Goal: Find specific page/section: Find specific page/section

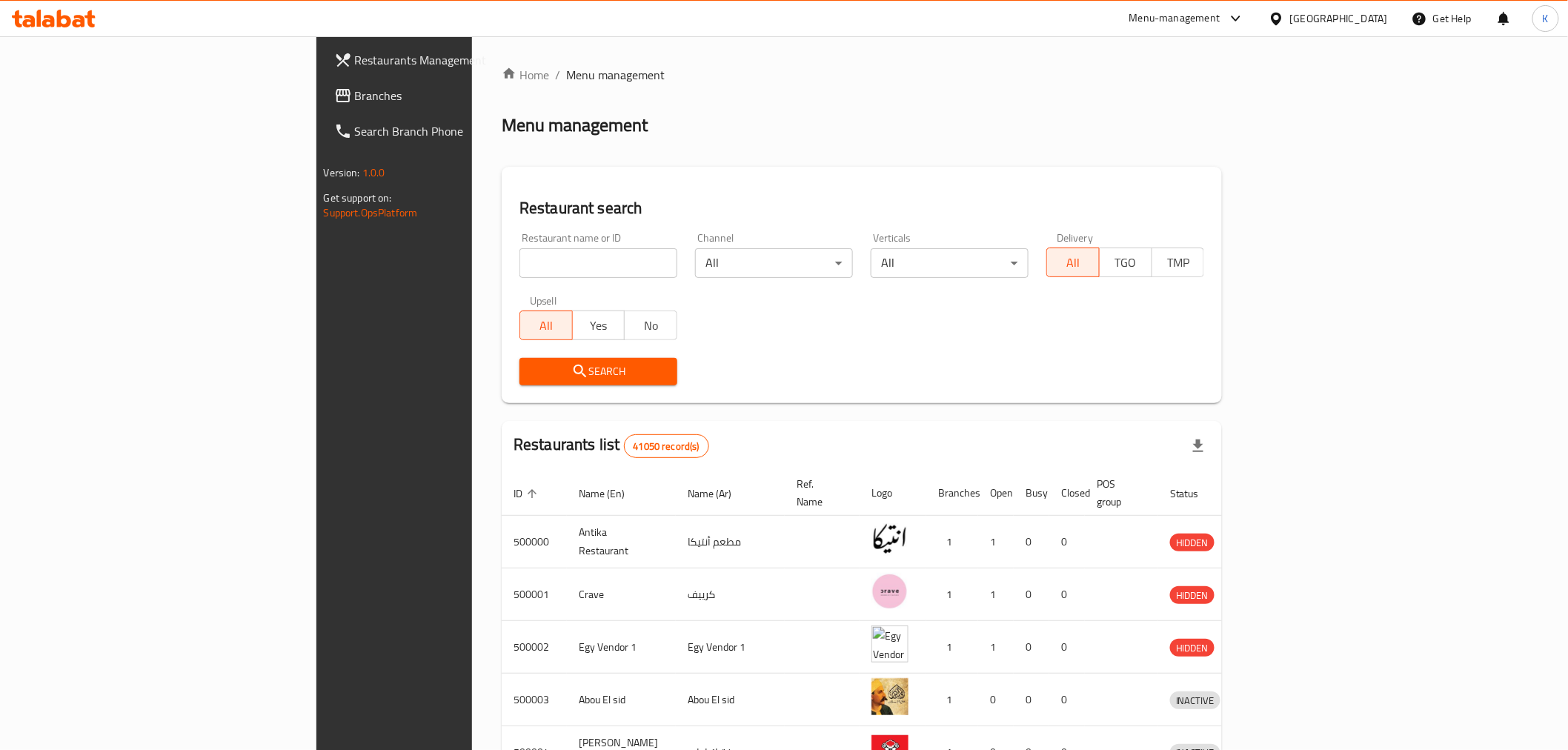
click at [519, 256] on input "search" at bounding box center [598, 263] width 158 height 29
type input "Atwa"
click button "Search" at bounding box center [598, 372] width 158 height 28
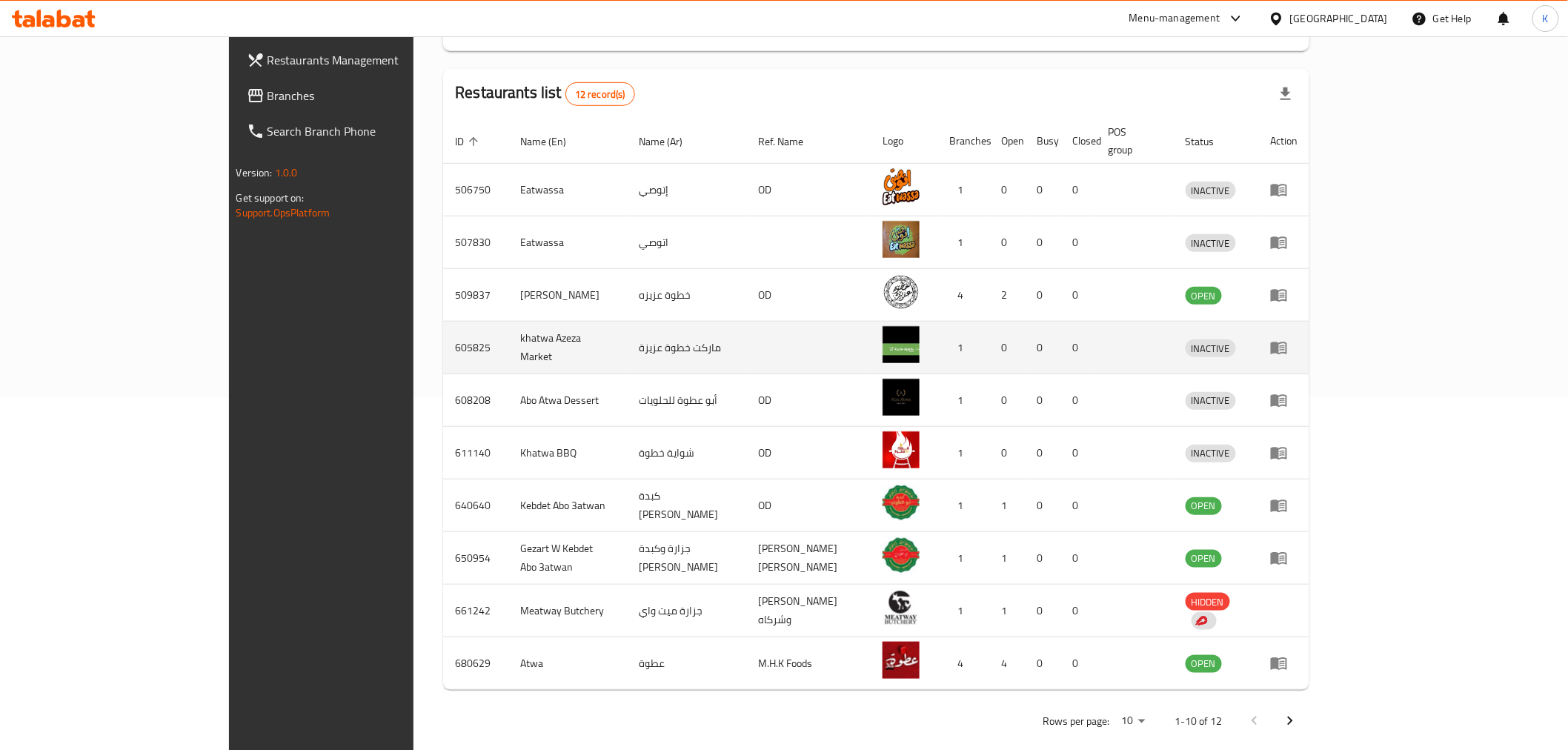
scroll to position [358, 0]
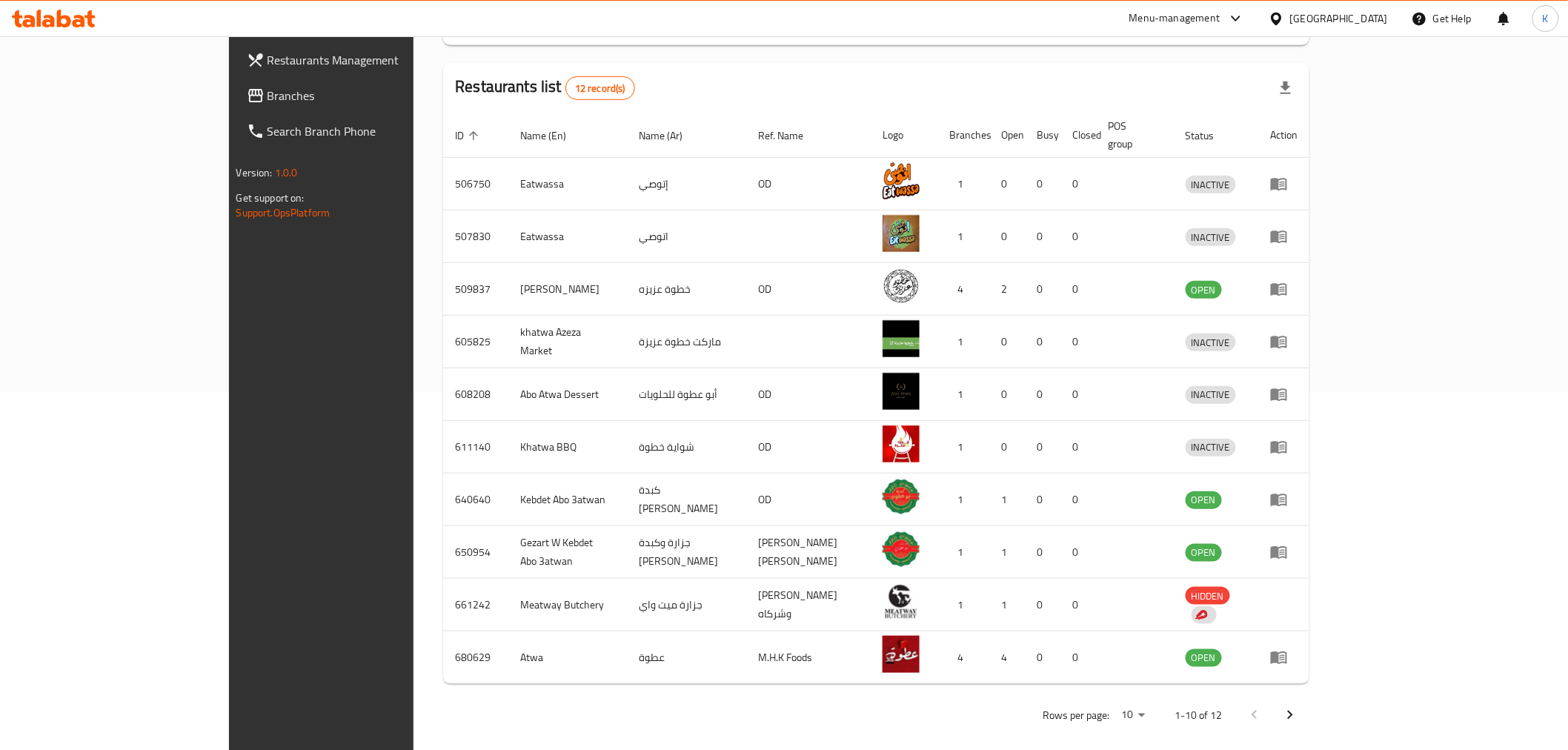
click at [1299, 707] on icon "Next page" at bounding box center [1290, 715] width 17 height 17
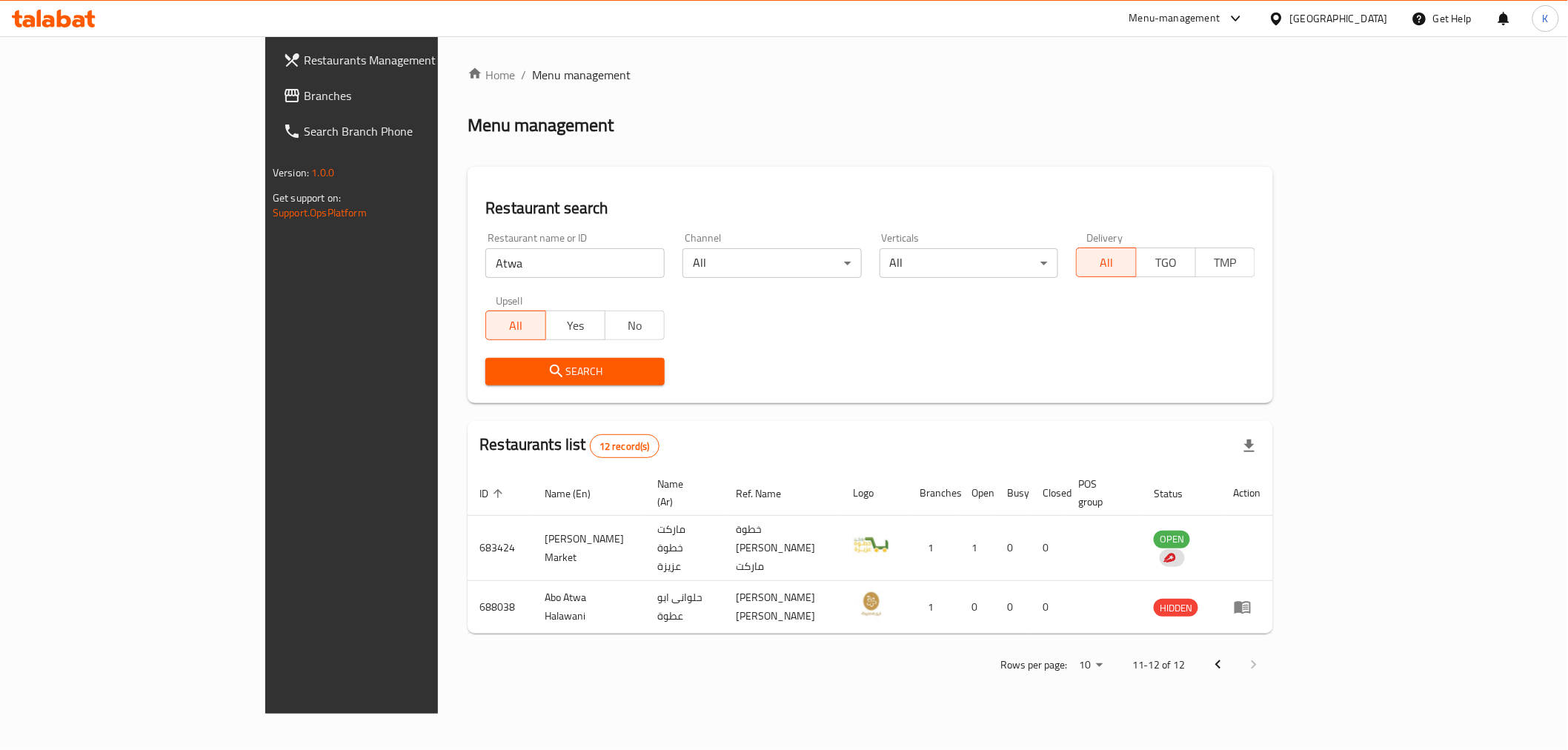
scroll to position [0, 0]
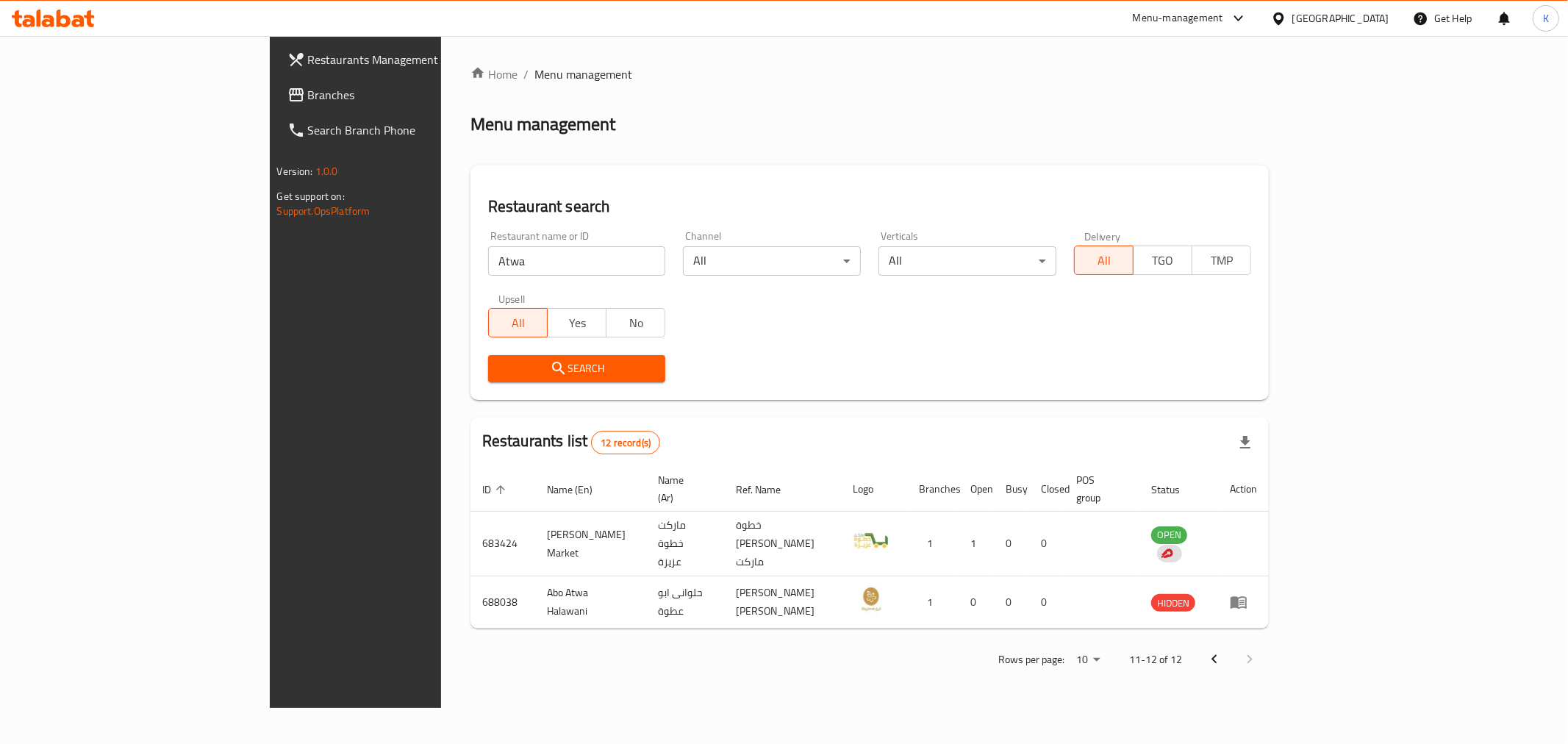
click at [1223, 651] on icon "Previous page" at bounding box center [1214, 659] width 17 height 17
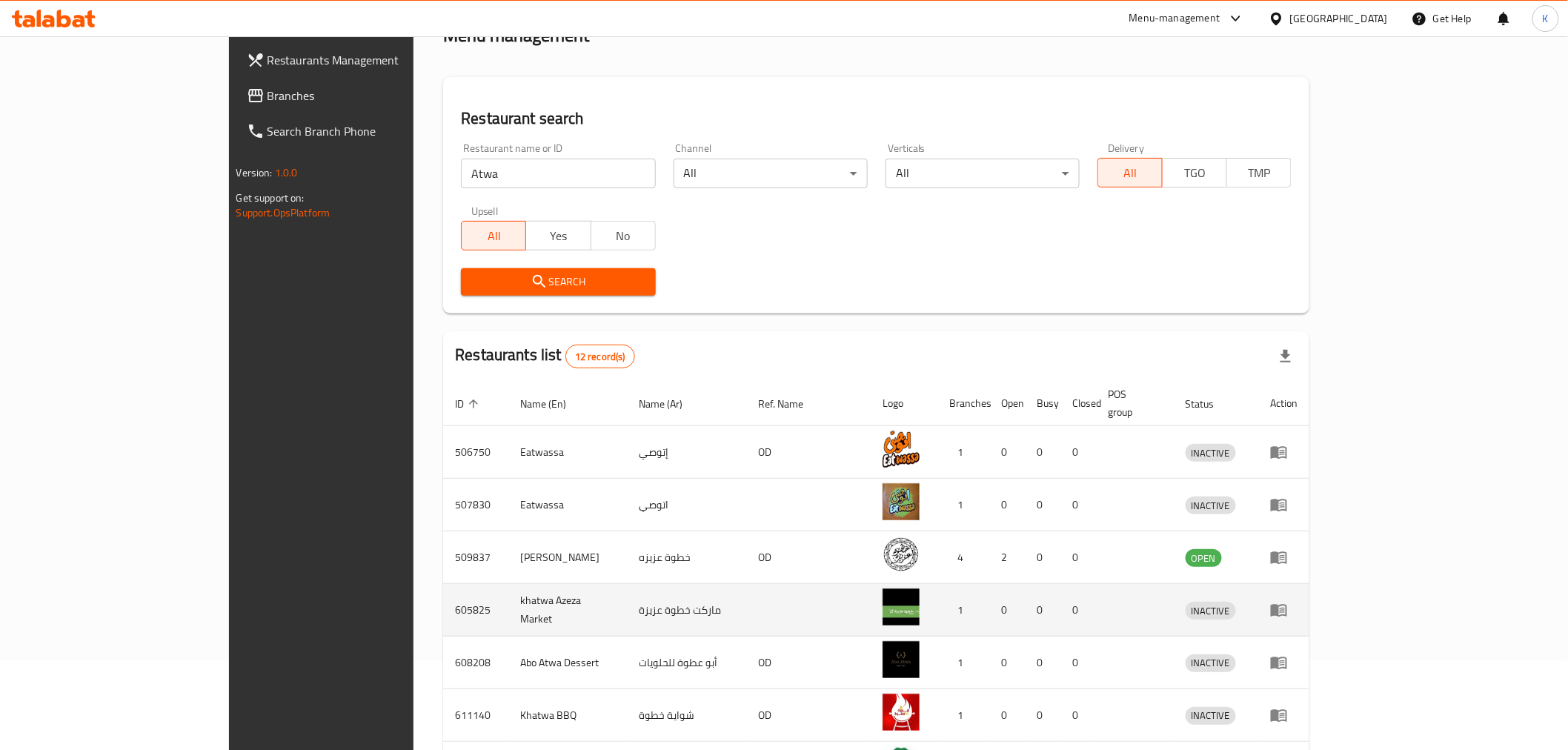
scroll to position [358, 0]
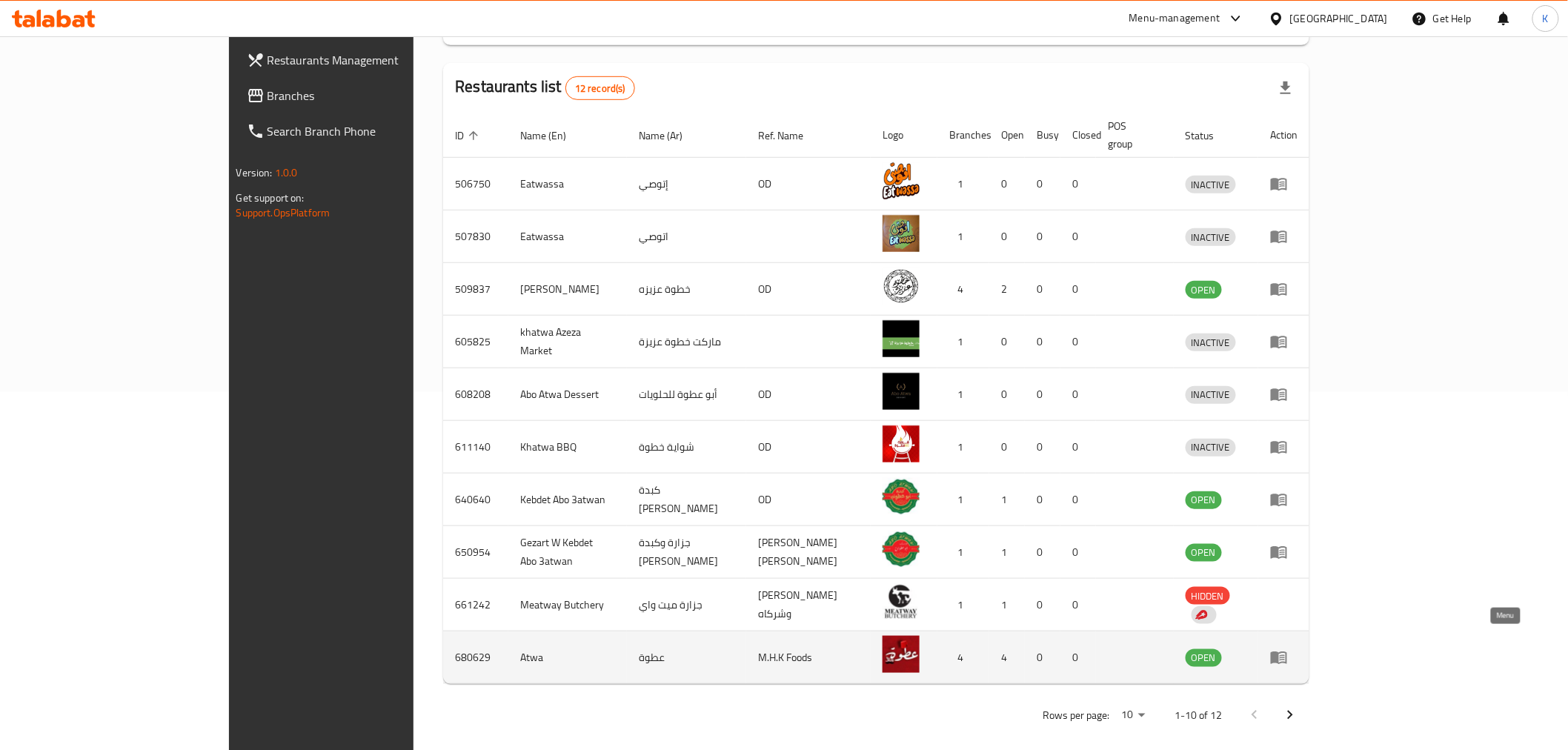
click at [1288, 650] on icon "enhanced table" at bounding box center [1278, 657] width 17 height 17
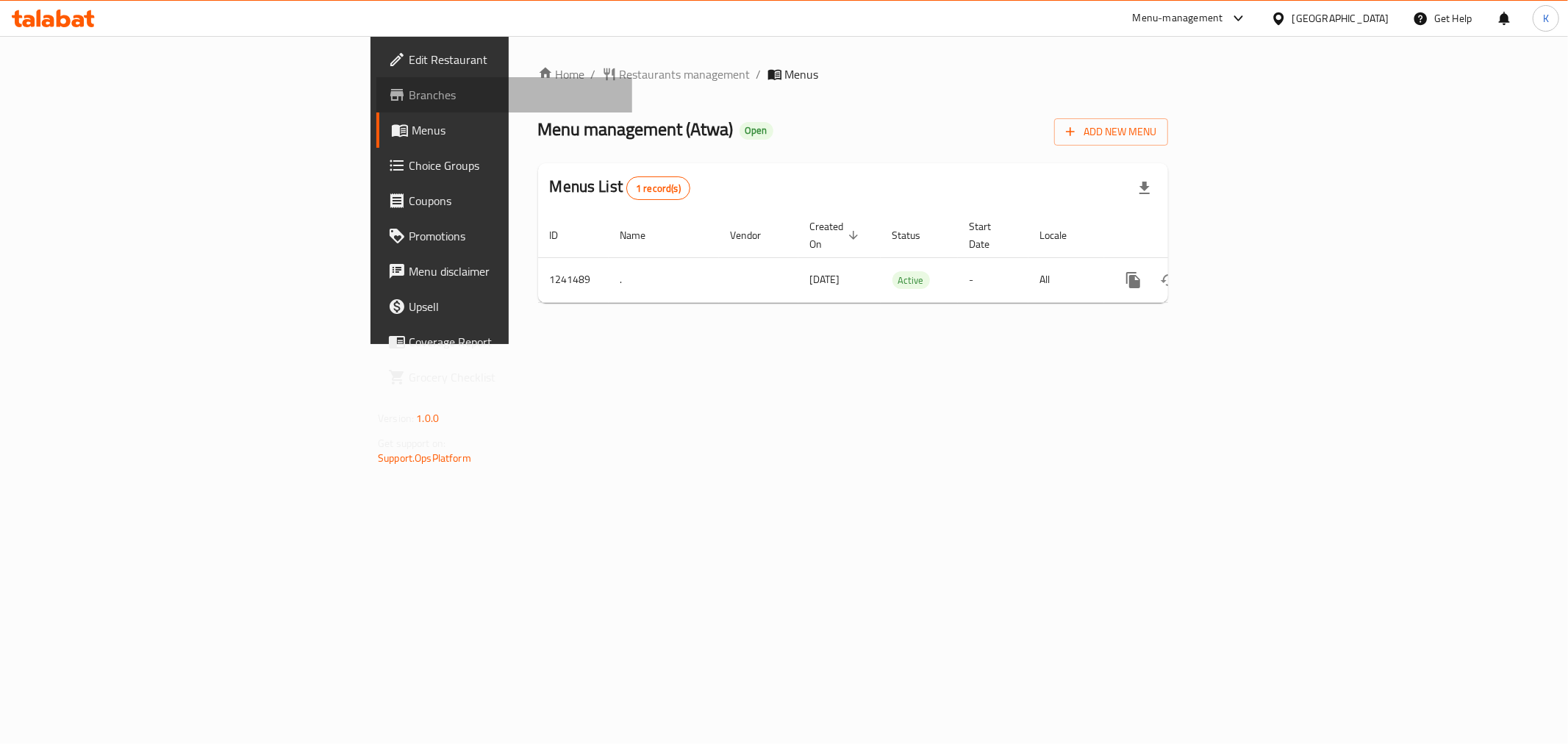
click at [409, 97] on span "Branches" at bounding box center [514, 95] width 212 height 17
